Goal: Download file/media

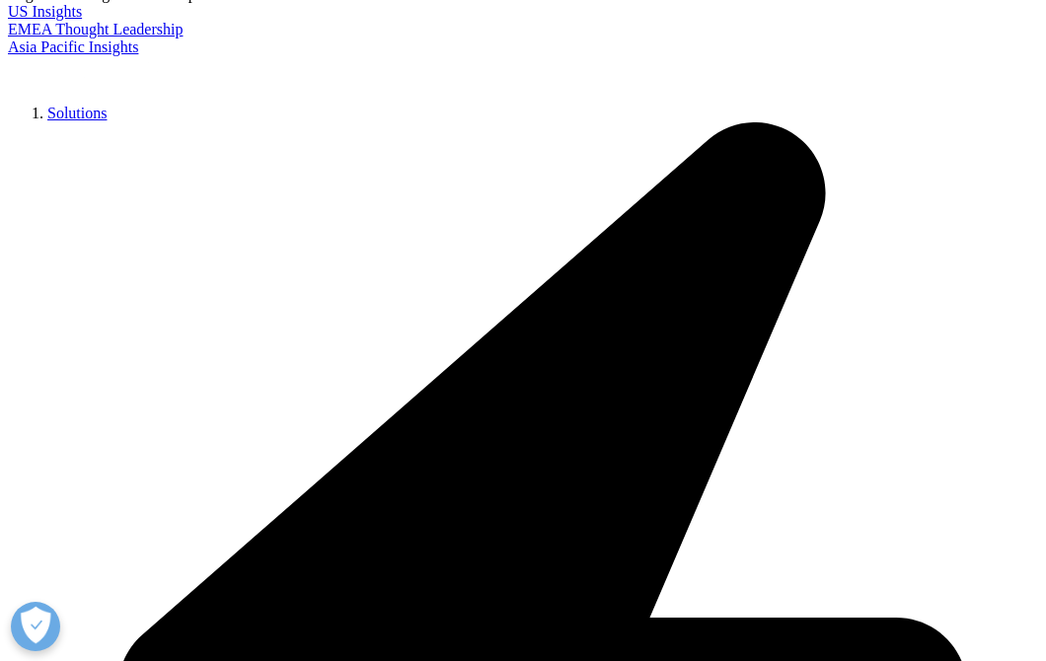
scroll to position [650, 0]
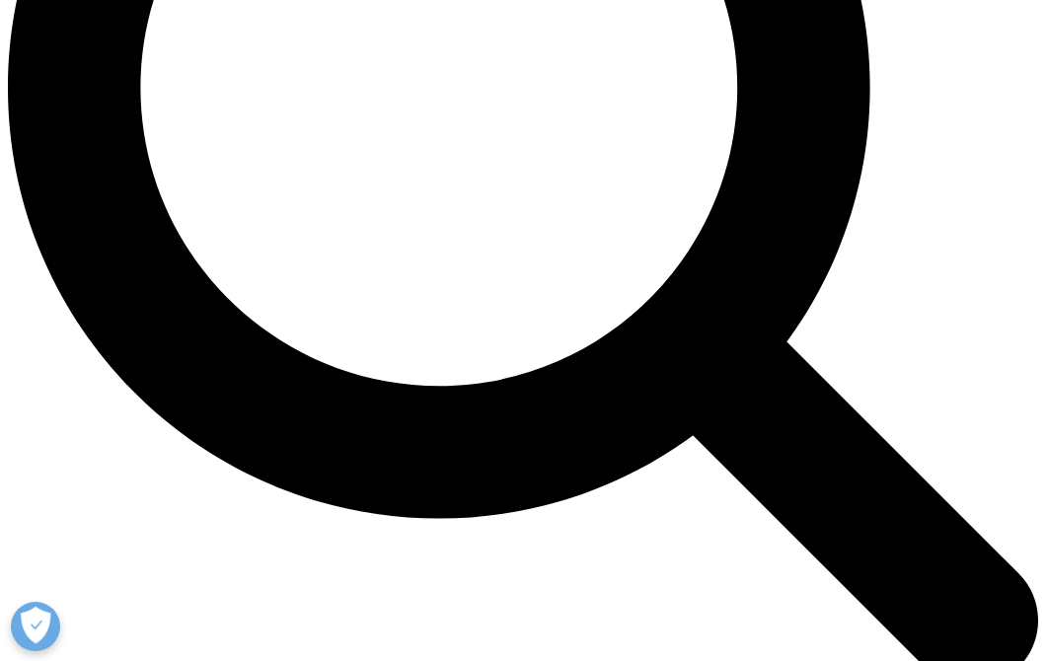
scroll to position [1408, 0]
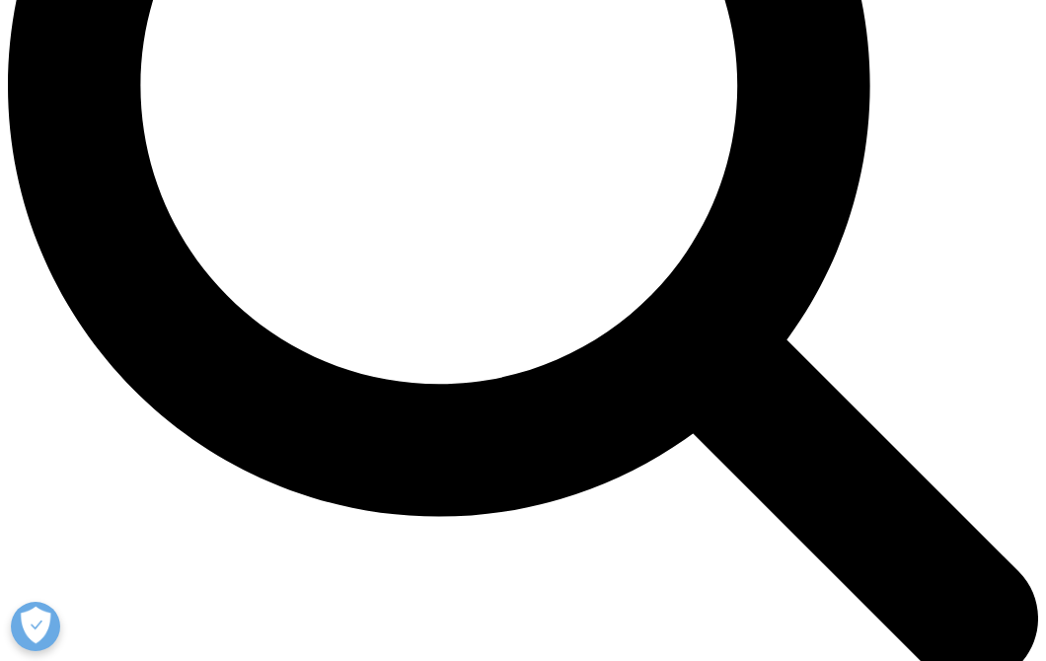
type input "Emma"
type input "Rollins"
select select "[GEOGRAPHIC_DATA]"
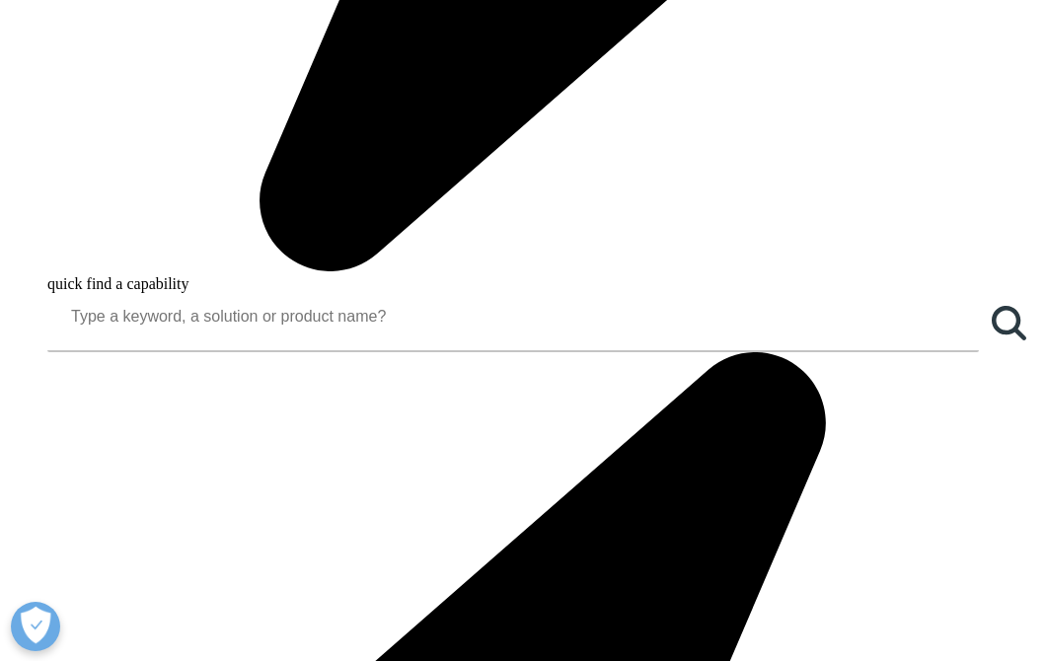
type input "erollins626@gmail.com"
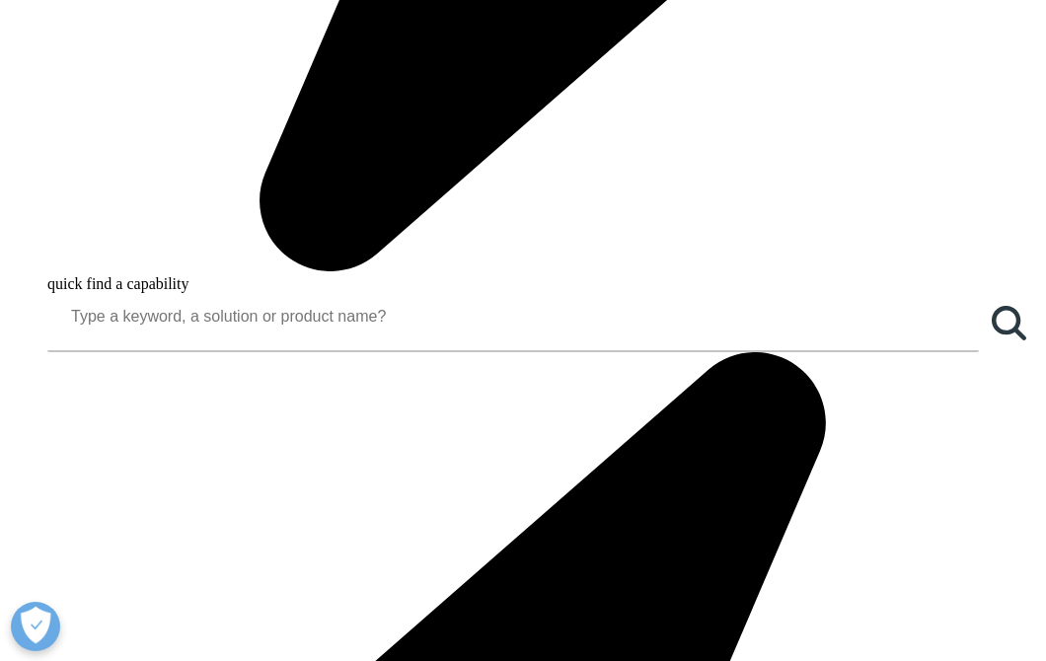
scroll to position [0, 3]
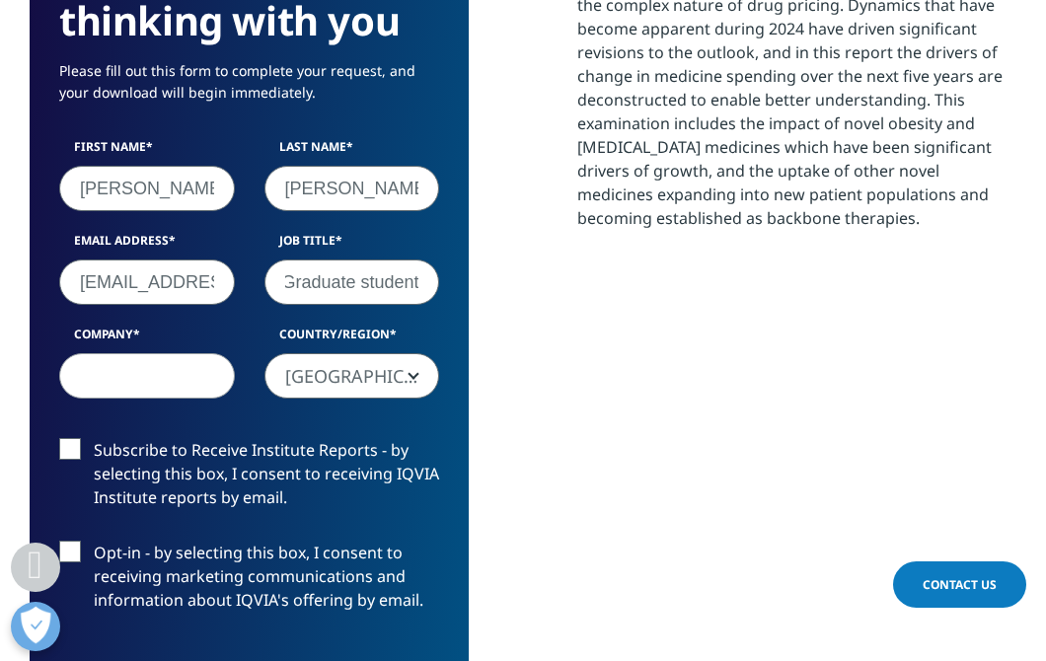
type input "Graduate student"
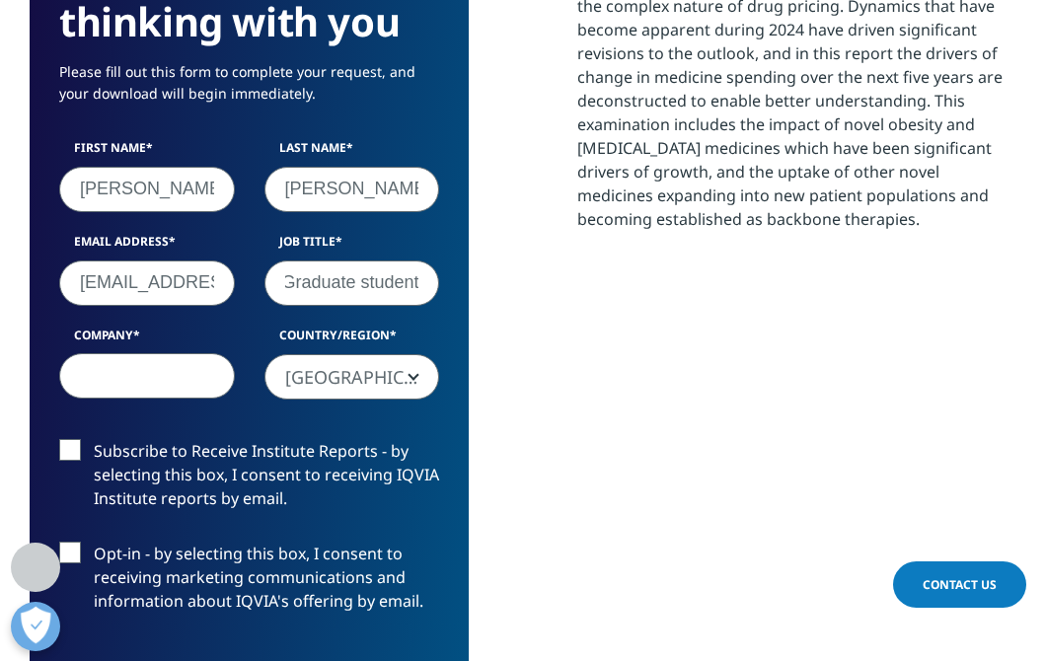
click at [162, 366] on input "Company" at bounding box center [147, 375] width 176 height 45
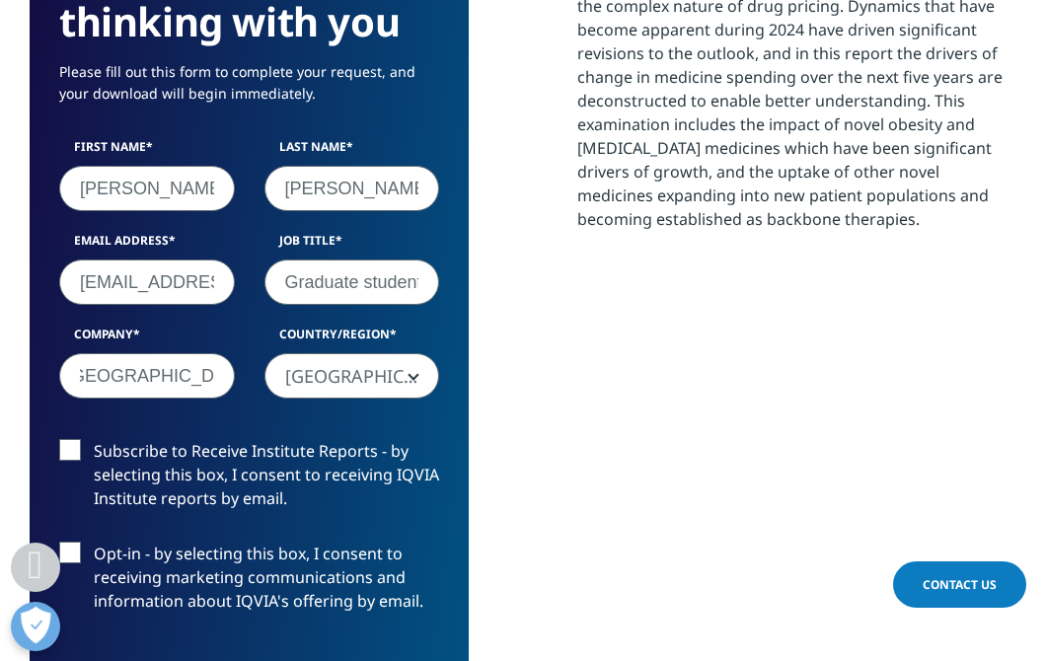
scroll to position [1528, 0]
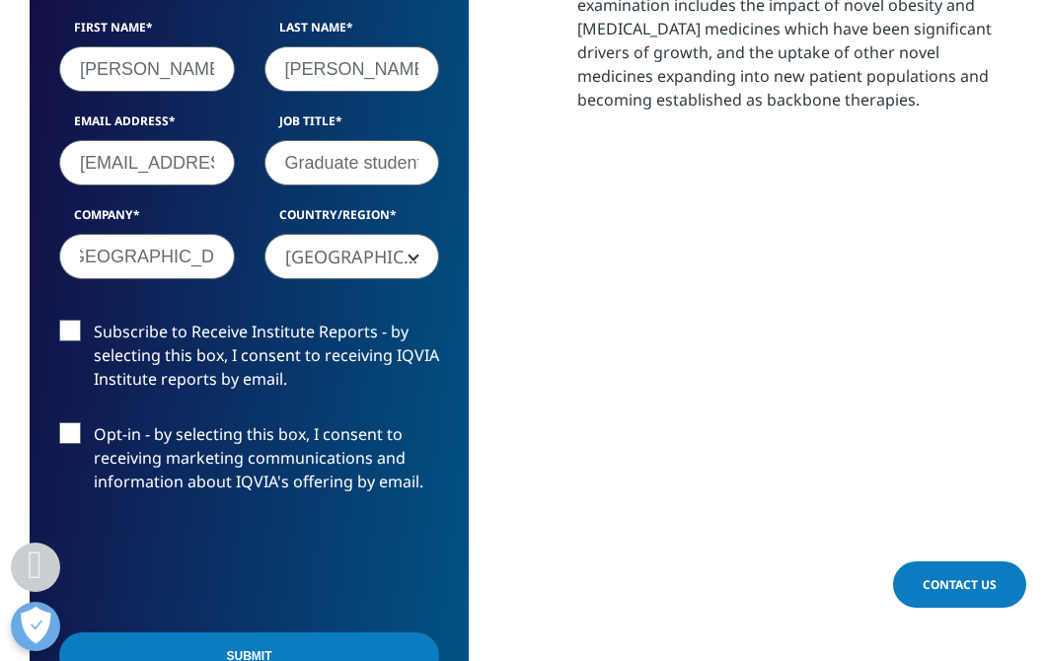
type input "Dartmouth College"
click at [172, 638] on input "Submit" at bounding box center [249, 656] width 380 height 46
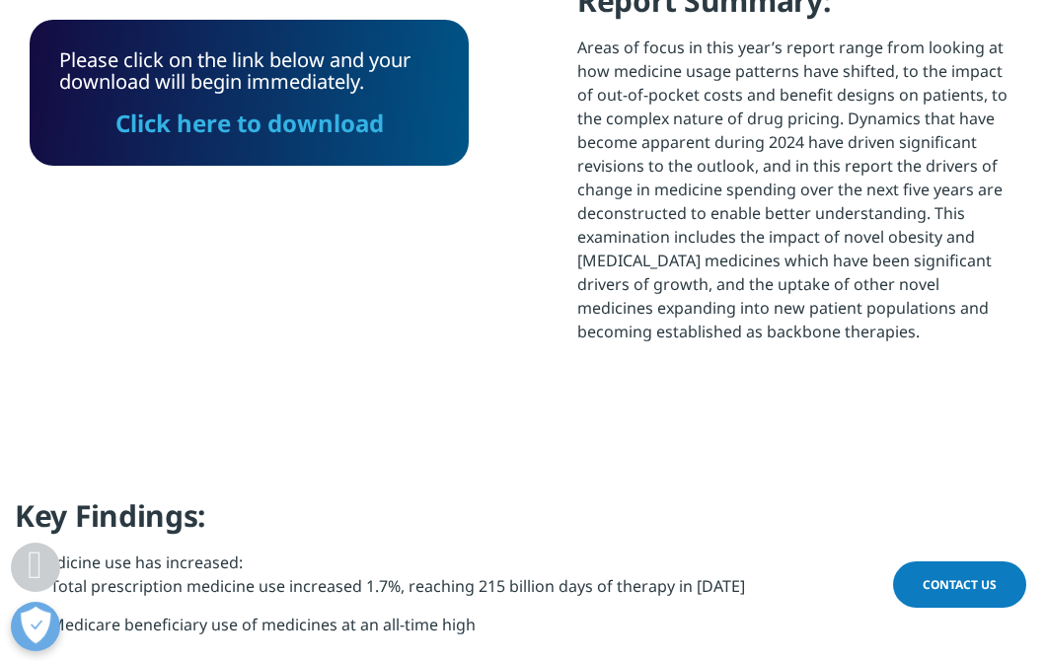
scroll to position [1283, 0]
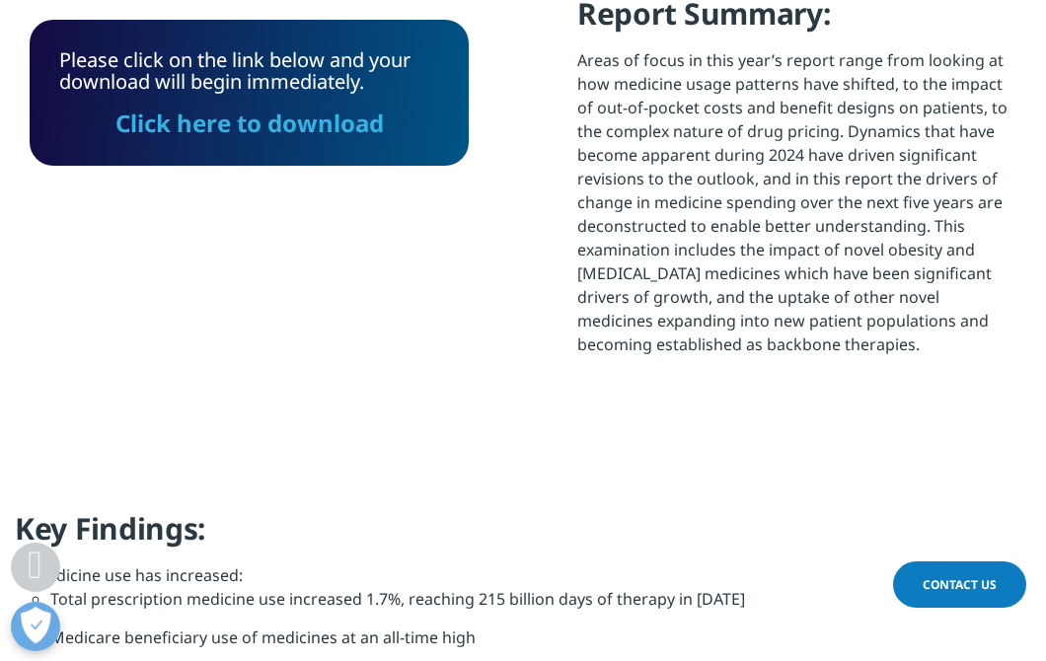
click at [300, 130] on link "Click here to download" at bounding box center [249, 123] width 268 height 33
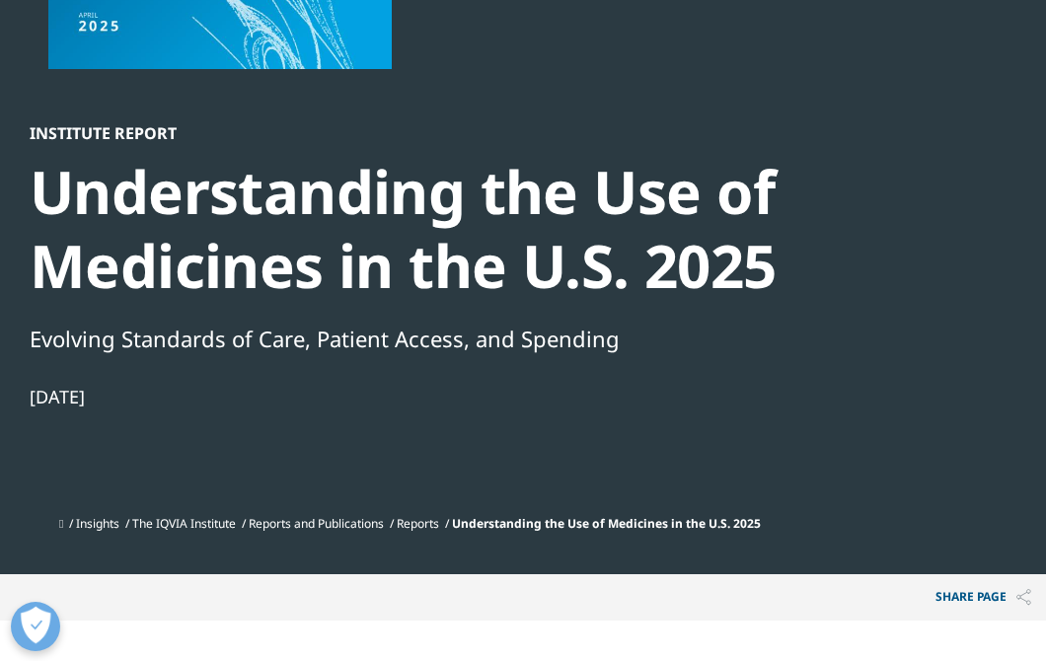
scroll to position [0, 0]
